Goal: Transaction & Acquisition: Download file/media

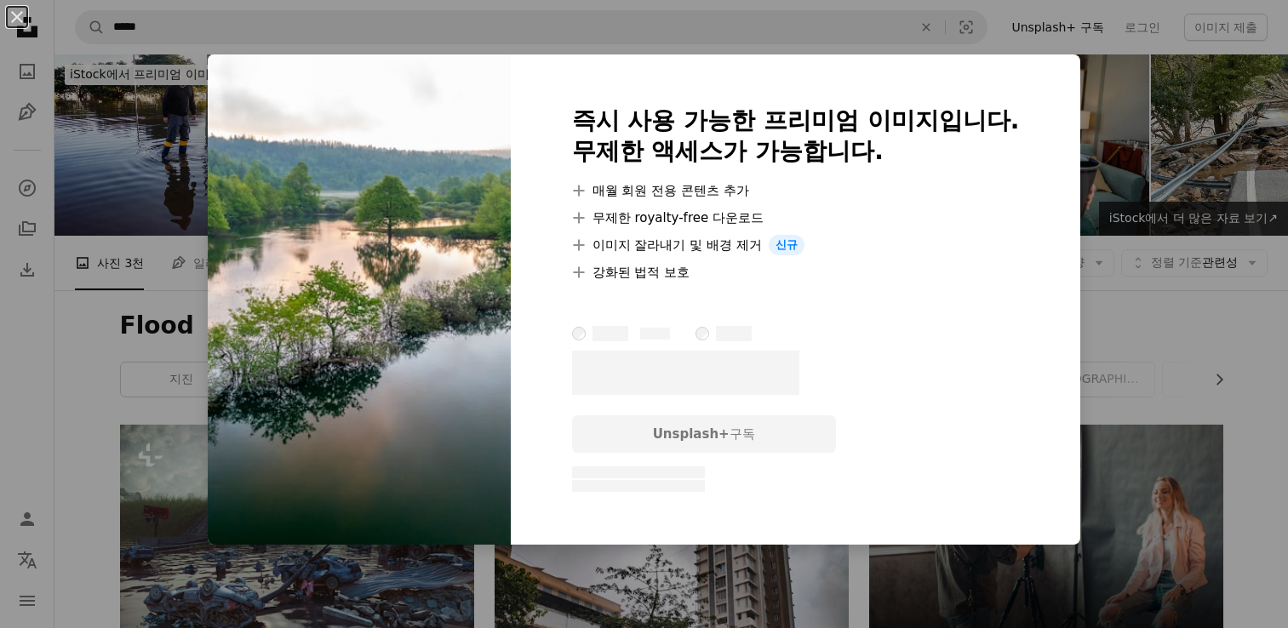
scroll to position [3557, 0]
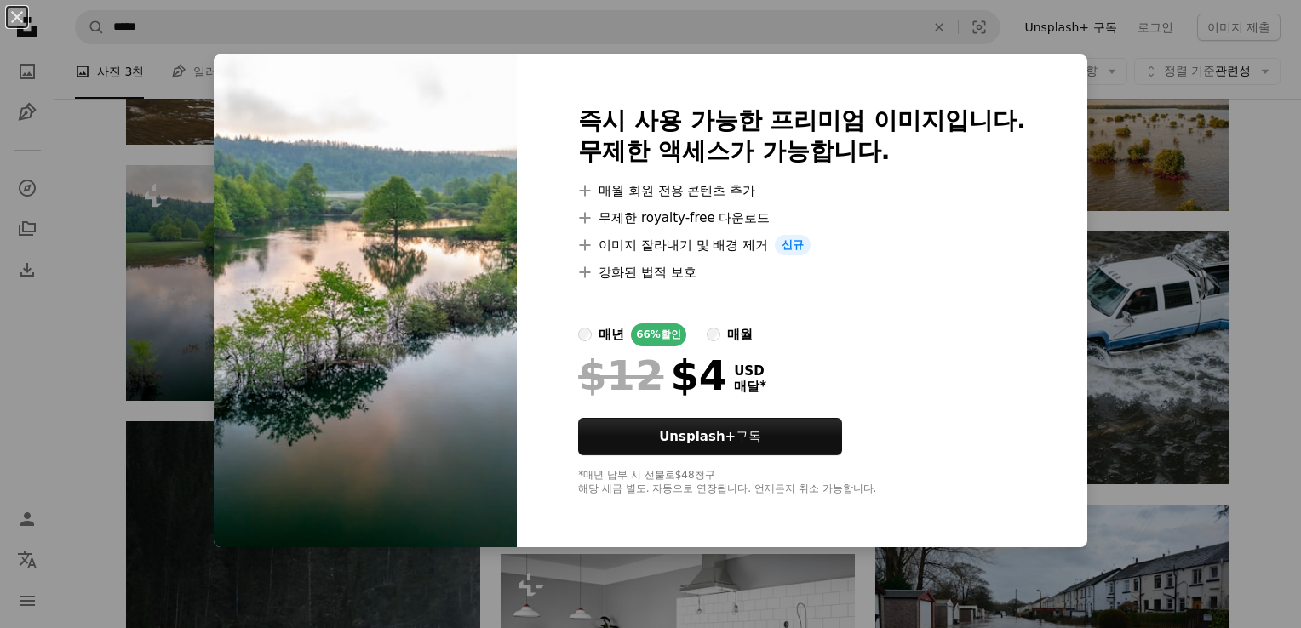
click at [1013, 97] on div "즉시 사용 가능한 프리미엄 이미지입니다. 무제한 액세스가 가능합니다. A plus sign 매월 회원 전용 콘텐츠 추가 A plus sign …" at bounding box center [802, 300] width 570 height 493
click at [1131, 83] on div "An X shape 즉시 사용 가능한 프리미엄 이미지입니다. 무제한 액세스가 가능합니다. A plus sign 매월 회원 전용 콘텐츠 추가 A…" at bounding box center [650, 314] width 1301 height 628
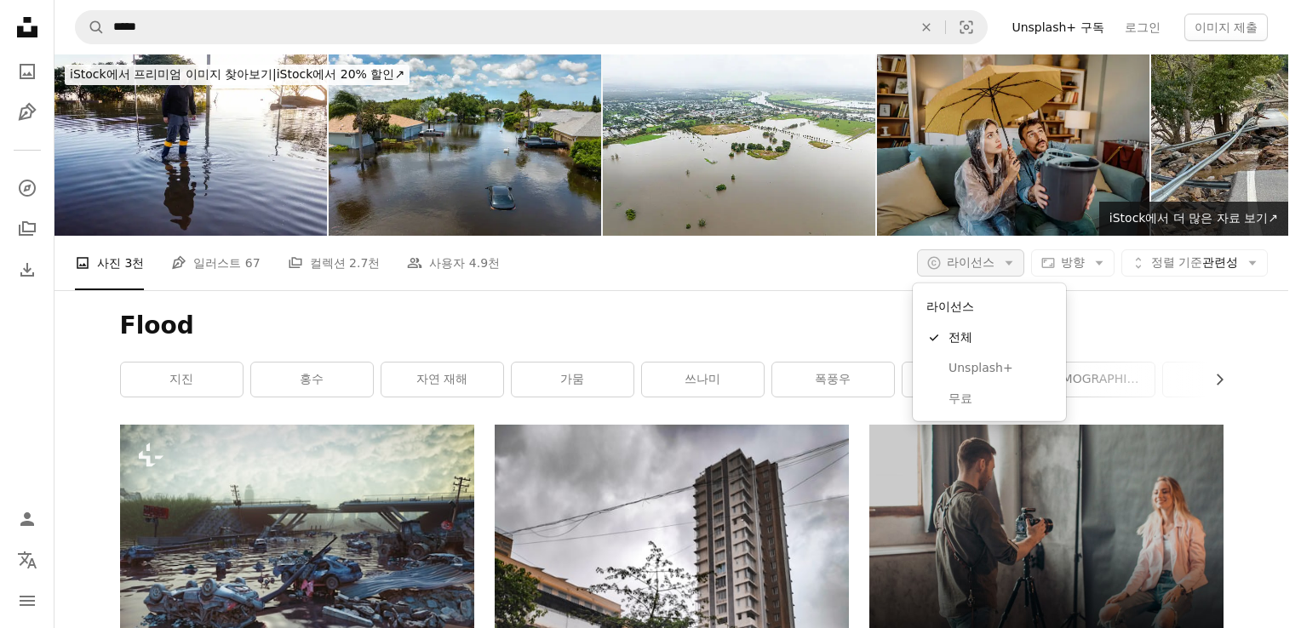
click at [989, 262] on span "라이선스" at bounding box center [971, 262] width 48 height 14
click at [957, 391] on span "무료" at bounding box center [1001, 399] width 104 height 17
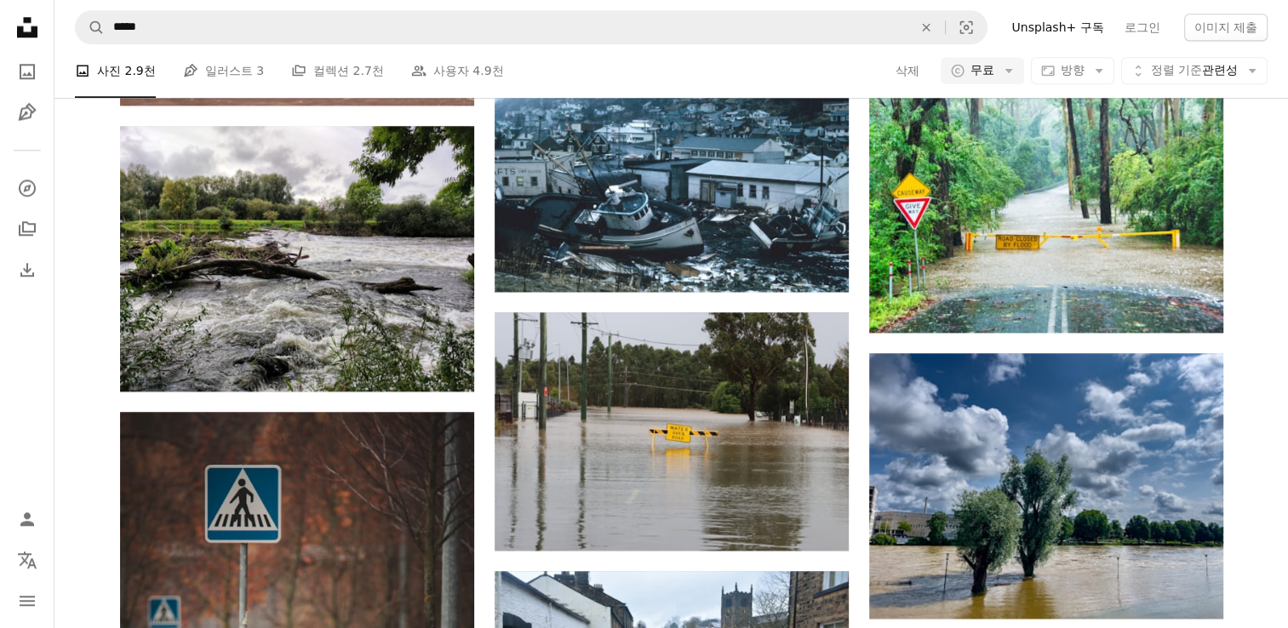
scroll to position [1913, 0]
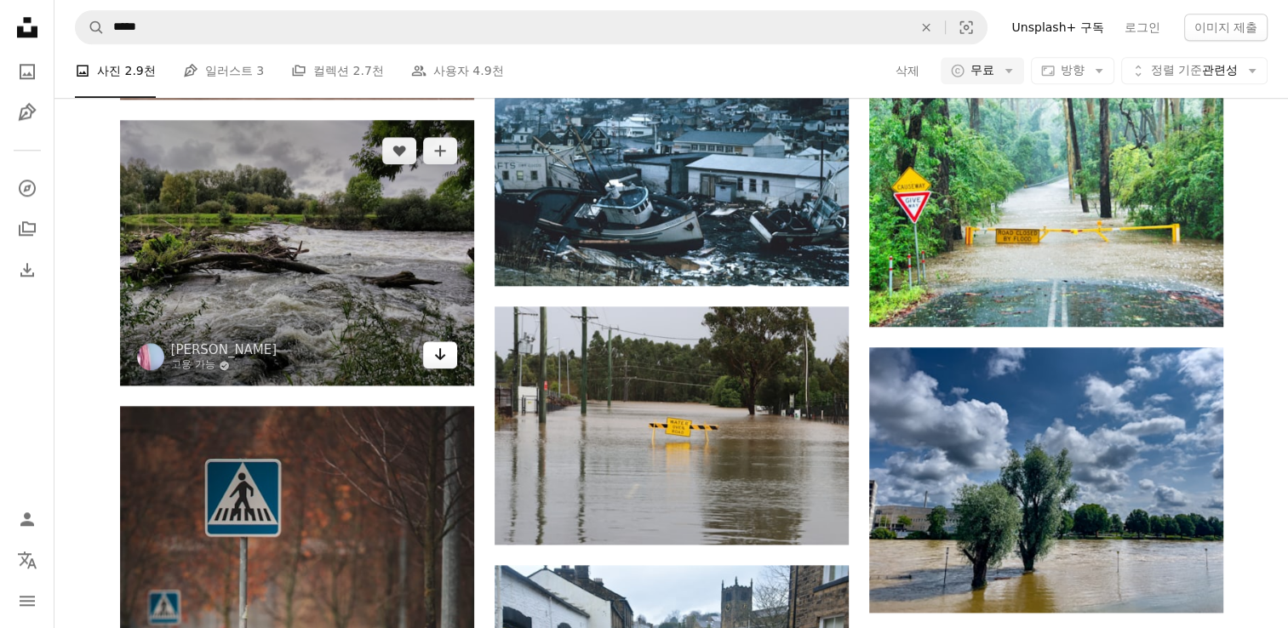
click at [436, 344] on icon "Arrow pointing down" at bounding box center [440, 354] width 14 height 20
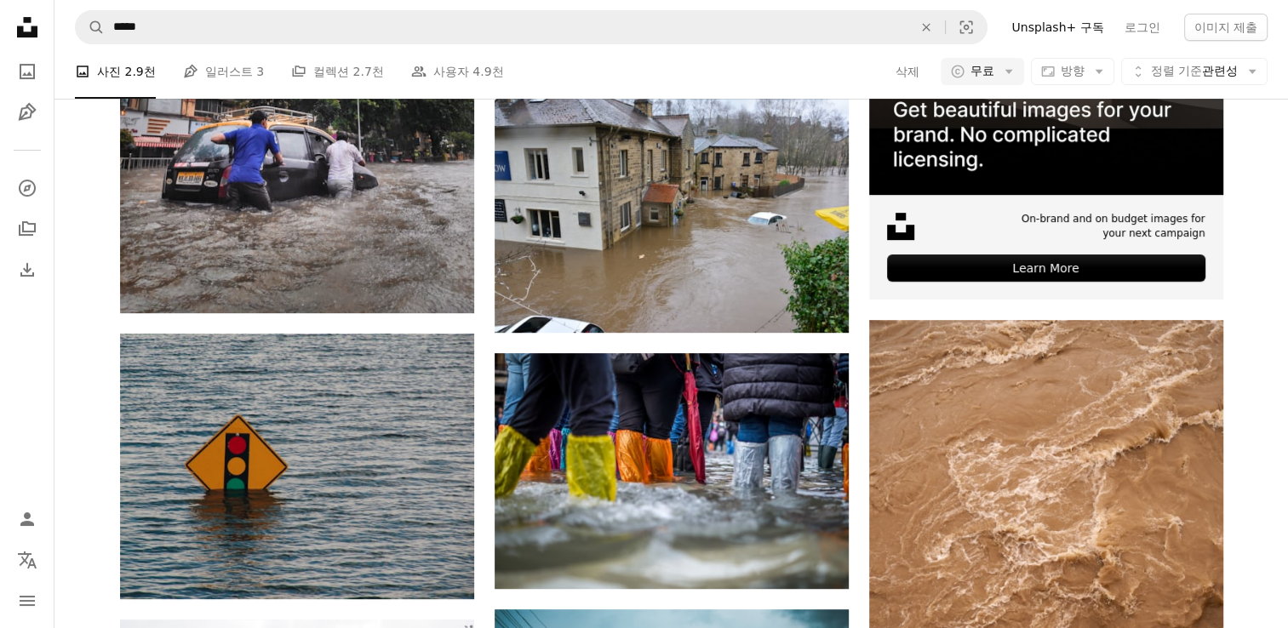
scroll to position [589, 0]
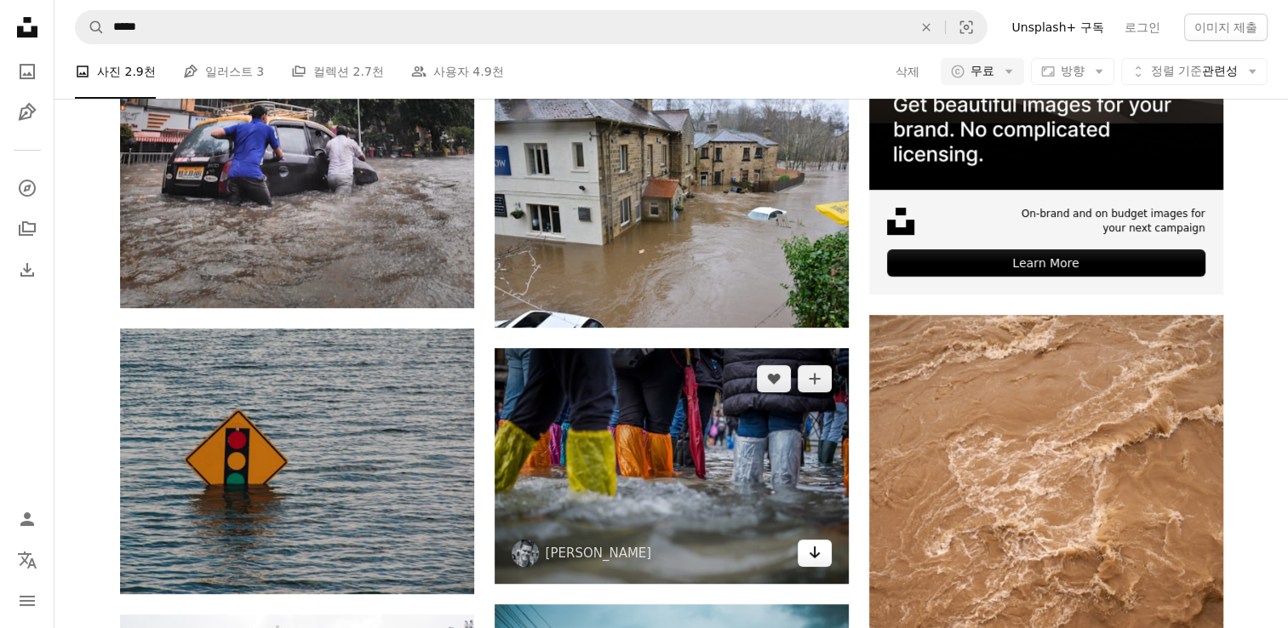
click at [817, 557] on icon "Arrow pointing down" at bounding box center [815, 552] width 14 height 20
